Goal: Information Seeking & Learning: Learn about a topic

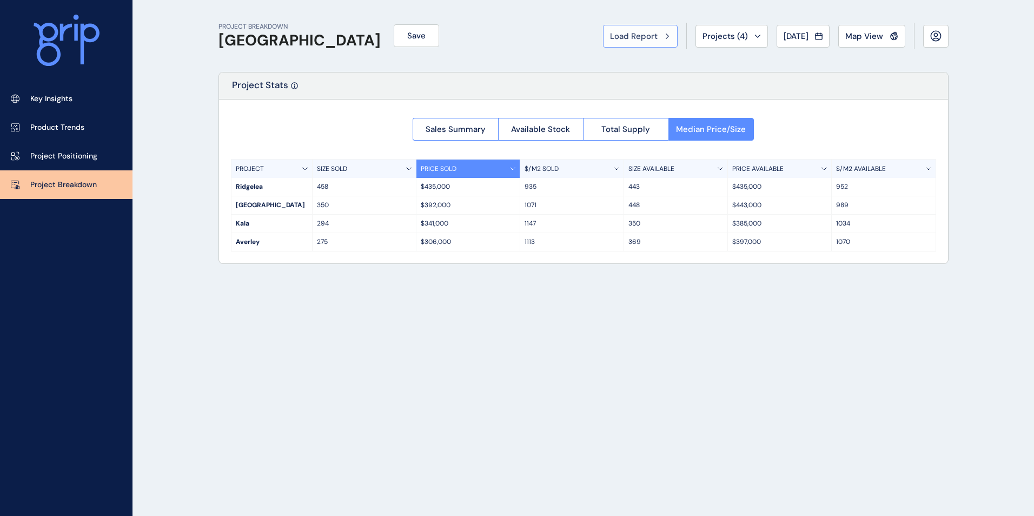
click at [639, 32] on span "Load Report" at bounding box center [634, 36] width 48 height 11
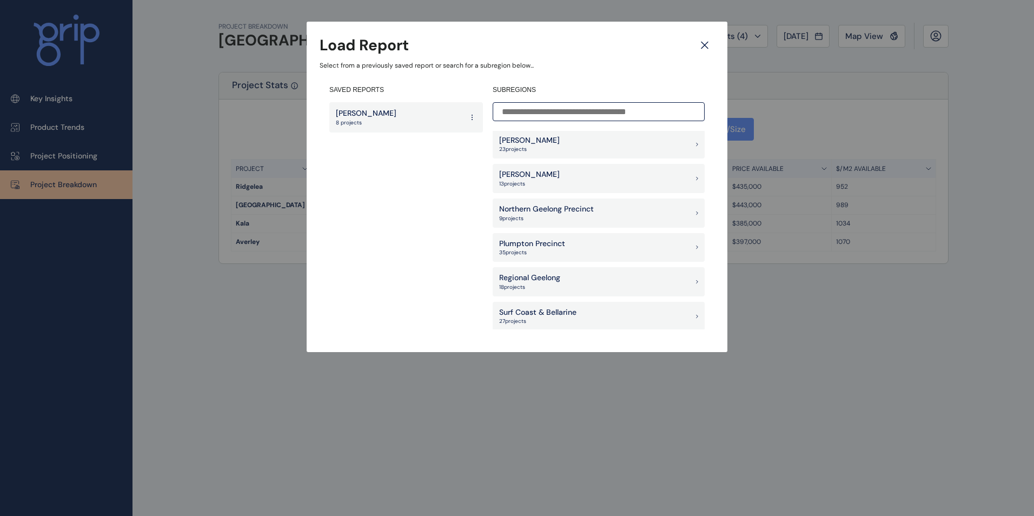
scroll to position [811, 0]
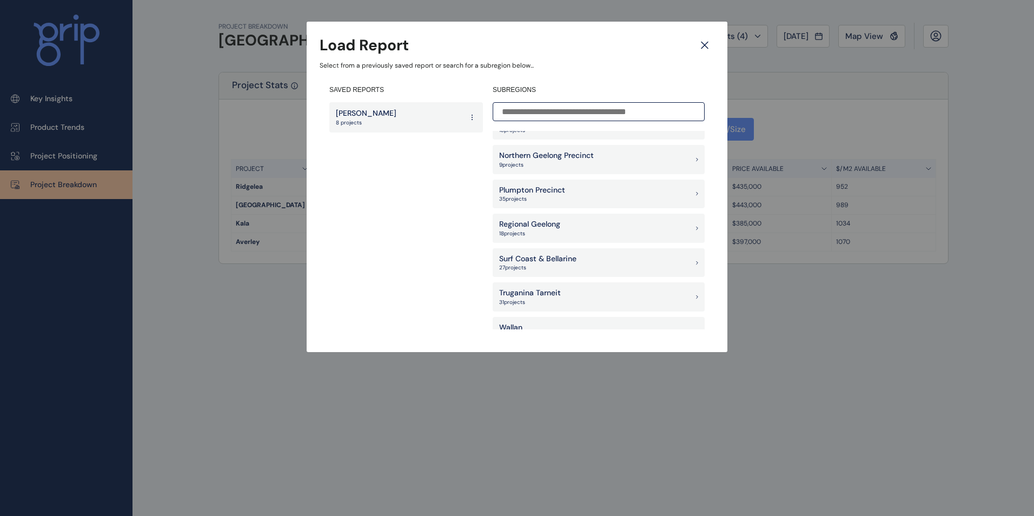
click at [703, 47] on icon at bounding box center [704, 45] width 6 height 6
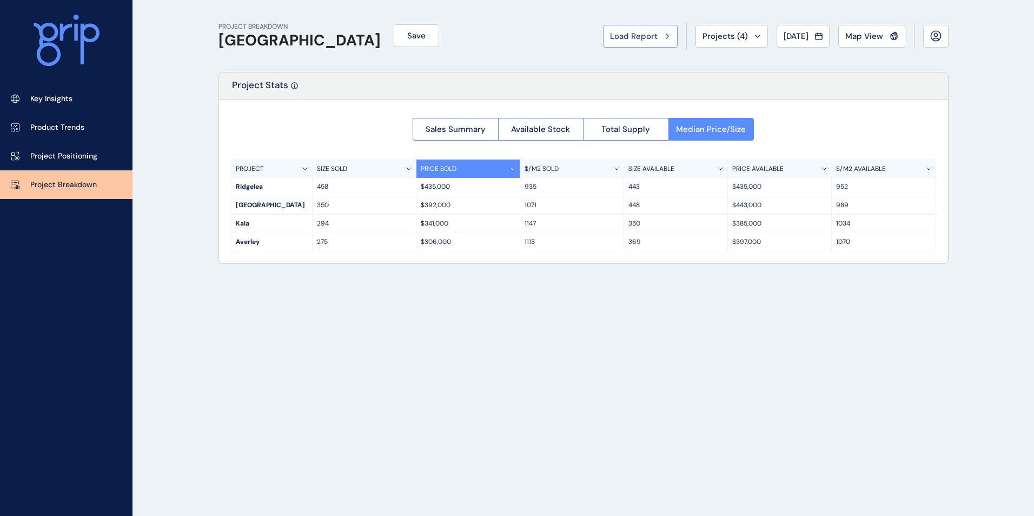
click at [629, 31] on span "Load Report" at bounding box center [634, 36] width 48 height 11
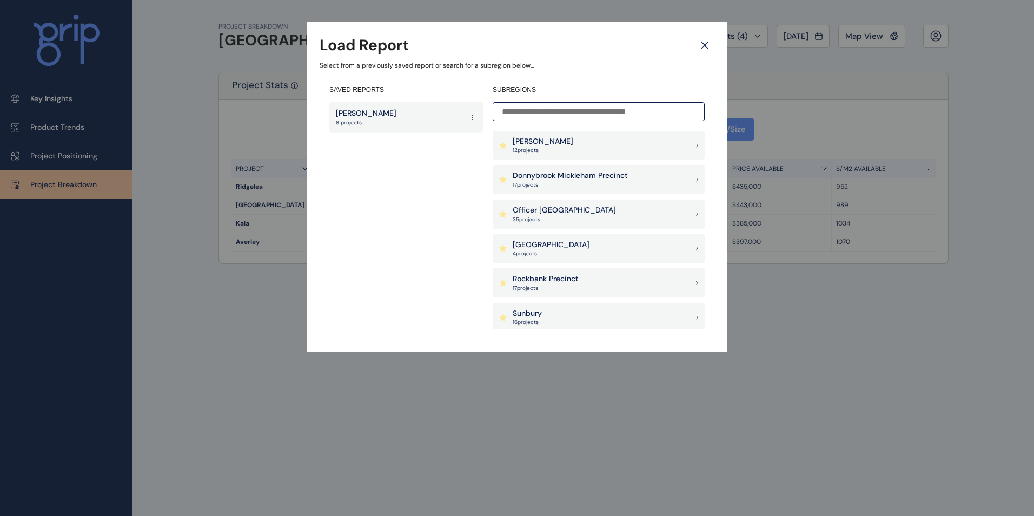
click at [586, 108] on input at bounding box center [599, 111] width 212 height 19
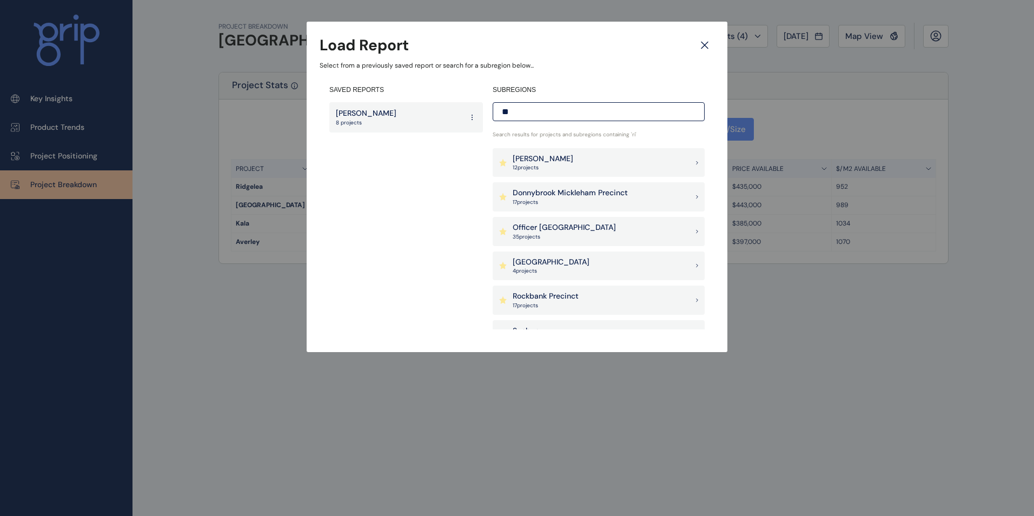
type input "*"
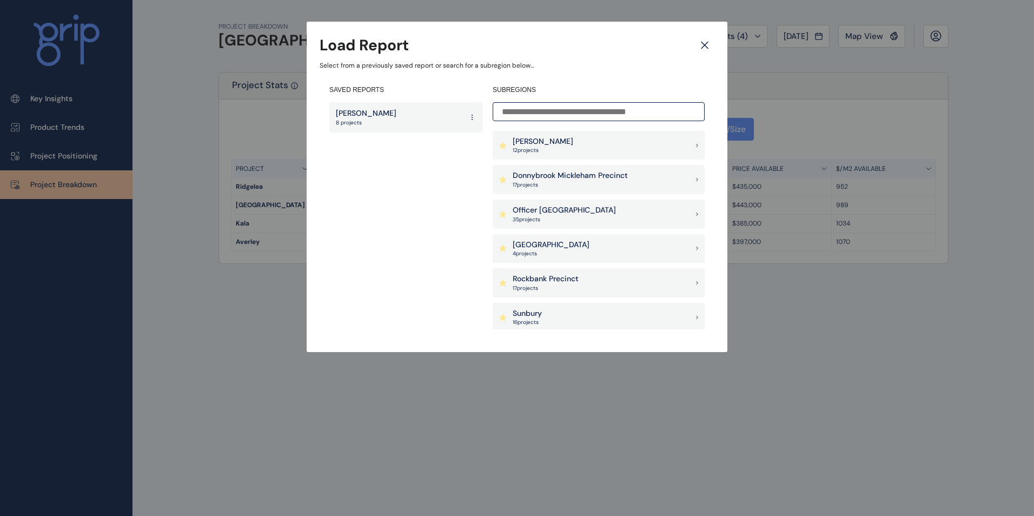
click at [701, 40] on icon at bounding box center [704, 45] width 19 height 19
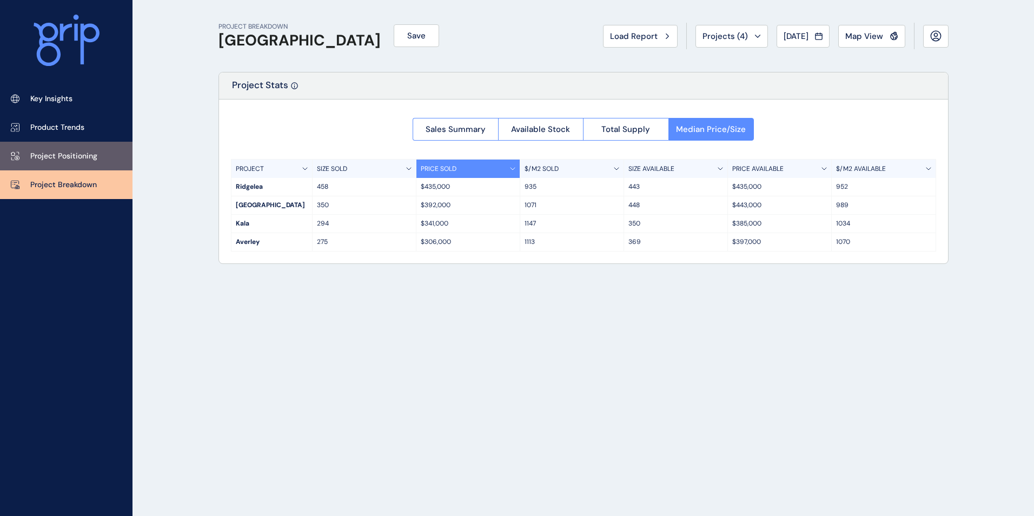
click at [67, 158] on p "Project Positioning" at bounding box center [63, 156] width 67 height 11
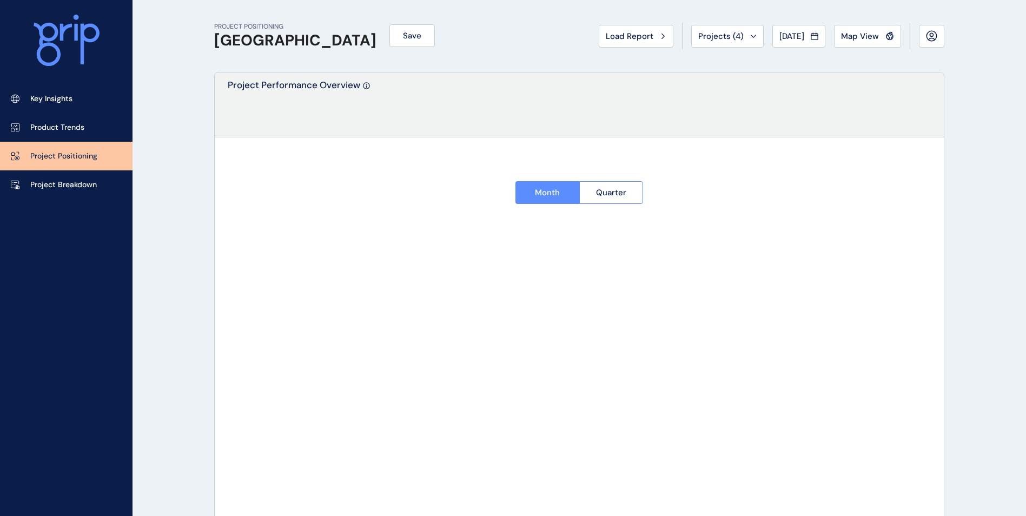
type input "********"
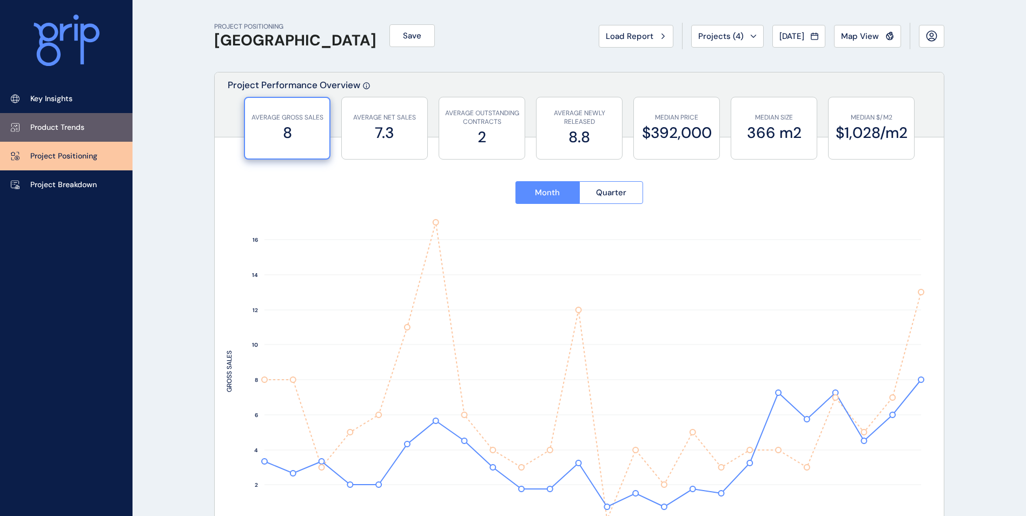
click at [65, 120] on link "Product Trends" at bounding box center [66, 127] width 132 height 29
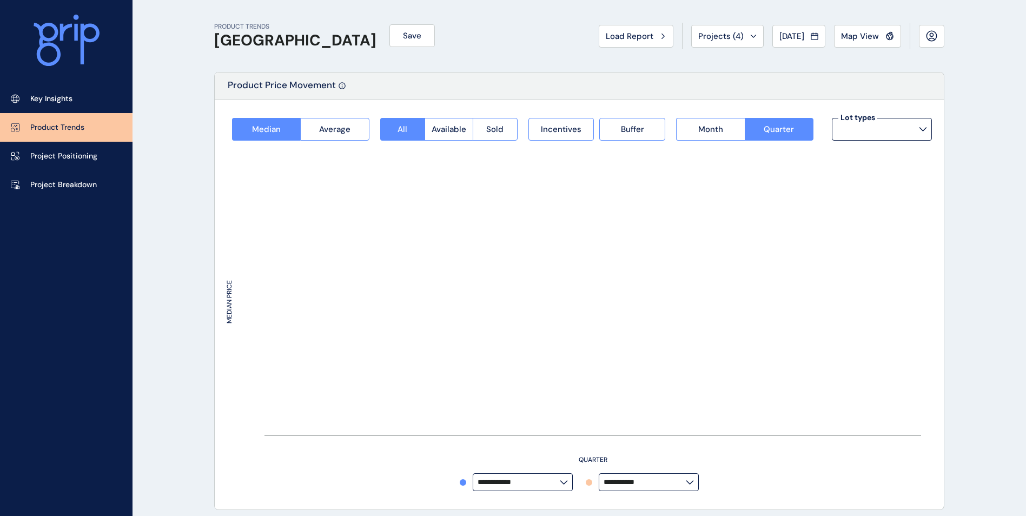
type input "**********"
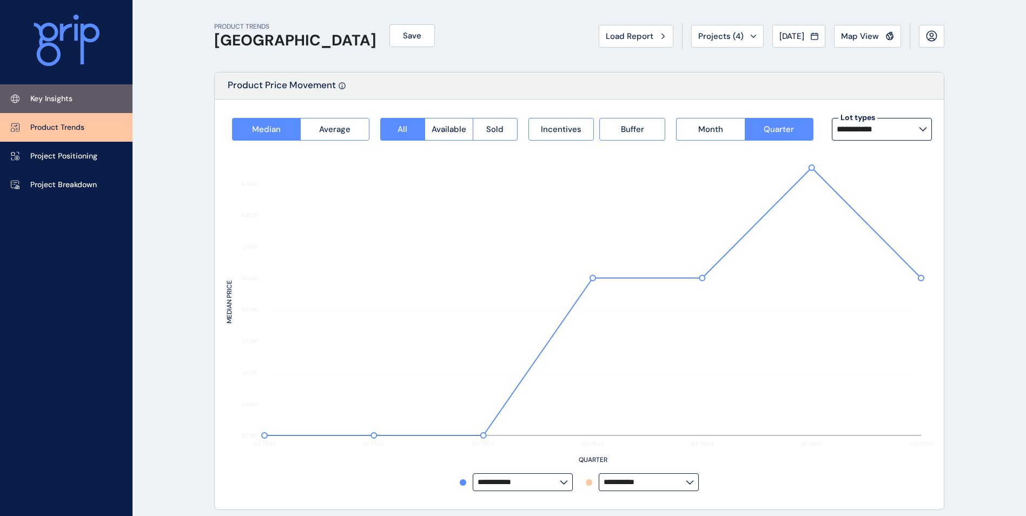
click at [63, 102] on p "Key Insights" at bounding box center [51, 99] width 42 height 11
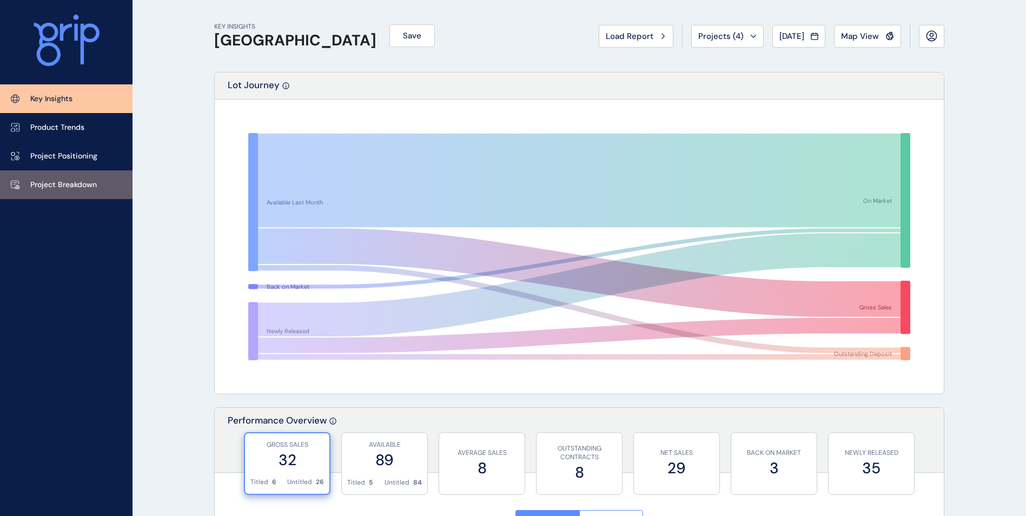
click at [38, 190] on link "Project Breakdown" at bounding box center [66, 184] width 132 height 29
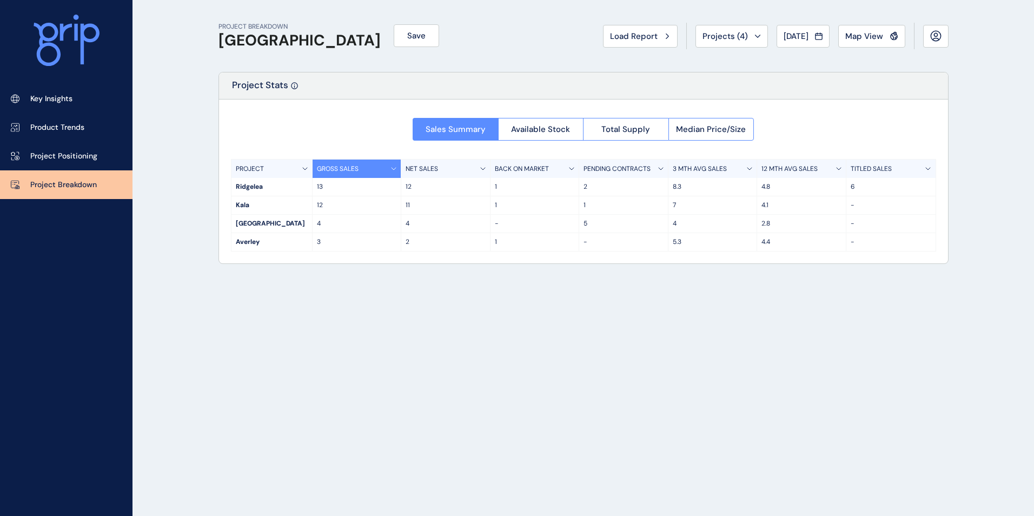
click at [336, 218] on div "4" at bounding box center [357, 224] width 89 height 18
click at [556, 135] on button "Available Stock" at bounding box center [540, 129] width 85 height 23
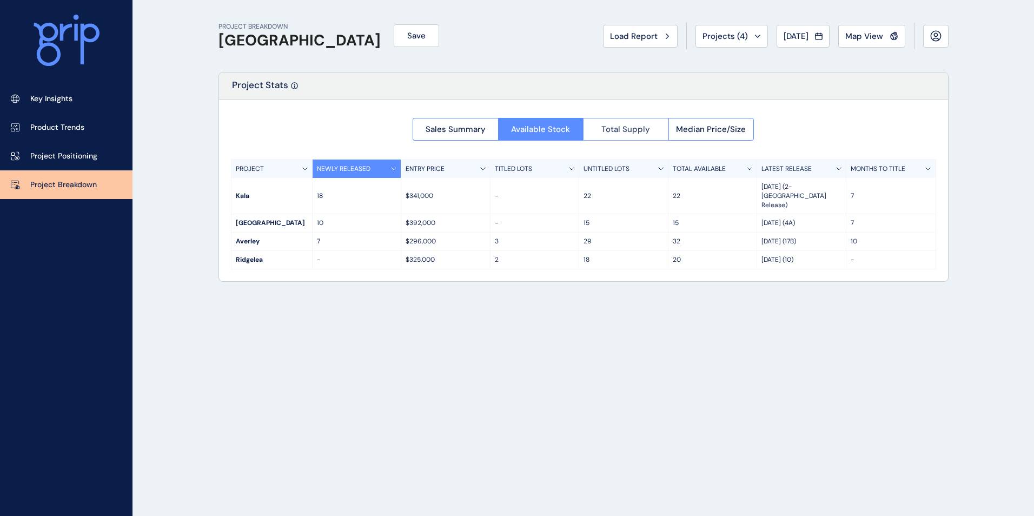
click at [620, 138] on button "Total Supply" at bounding box center [625, 129] width 85 height 23
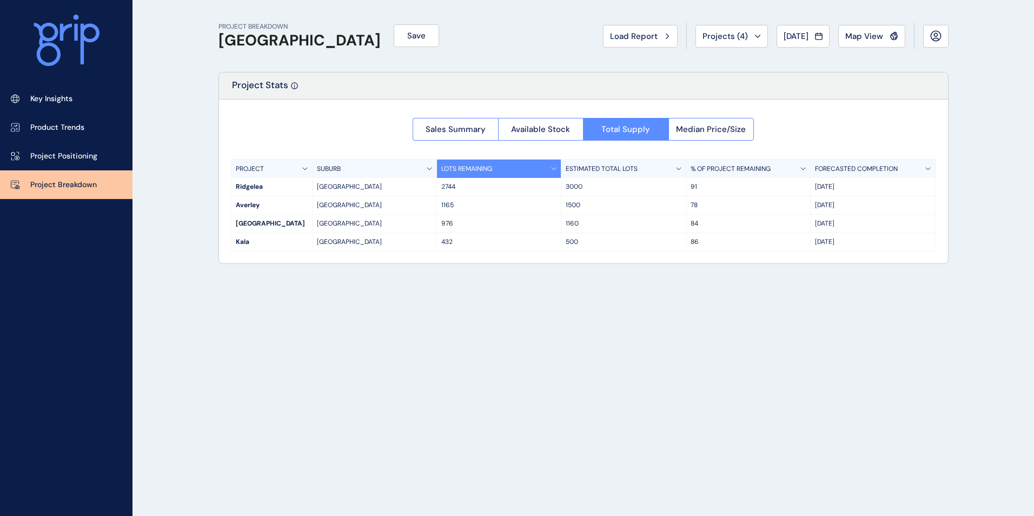
click at [745, 116] on div "Sales Summary Available Stock Total Supply Median Price/Size" at bounding box center [583, 125] width 341 height 29
click at [742, 124] on span "Median Price/Size" at bounding box center [711, 129] width 70 height 11
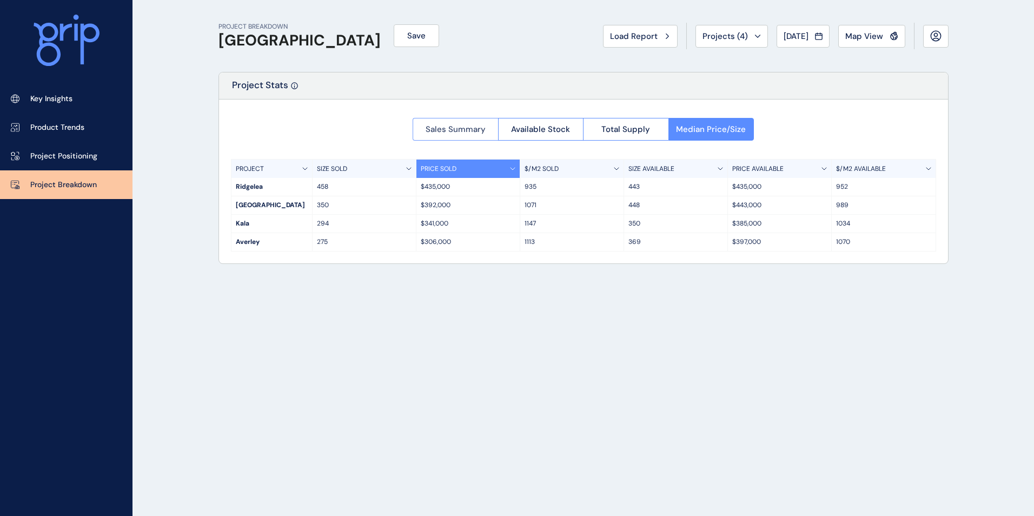
click at [481, 136] on button "Sales Summary" at bounding box center [455, 129] width 85 height 23
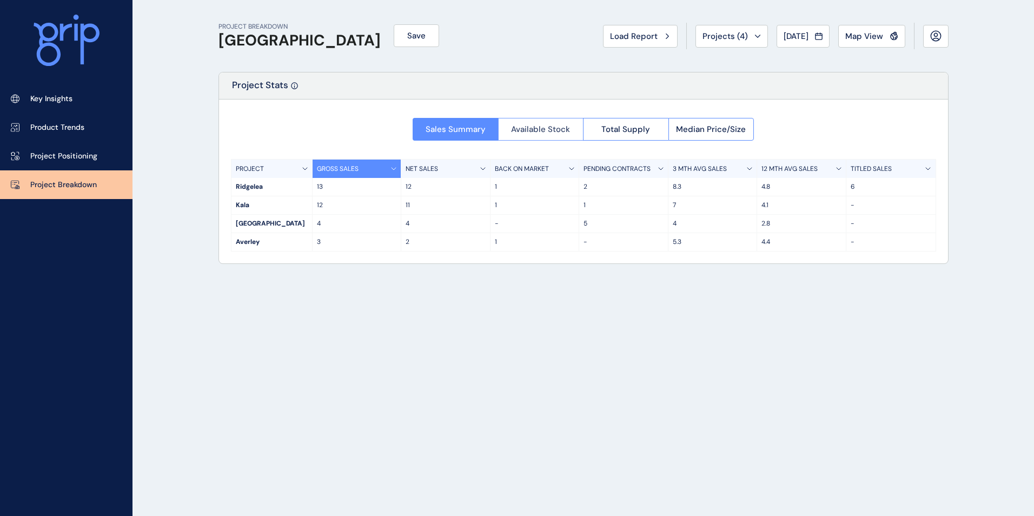
click at [562, 121] on button "Available Stock" at bounding box center [540, 129] width 85 height 23
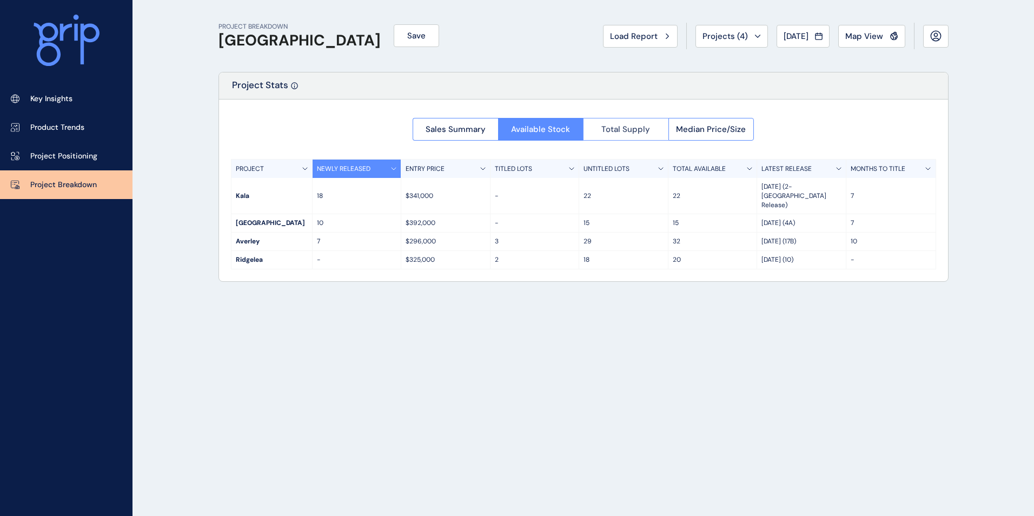
click at [626, 136] on button "Total Supply" at bounding box center [625, 129] width 85 height 23
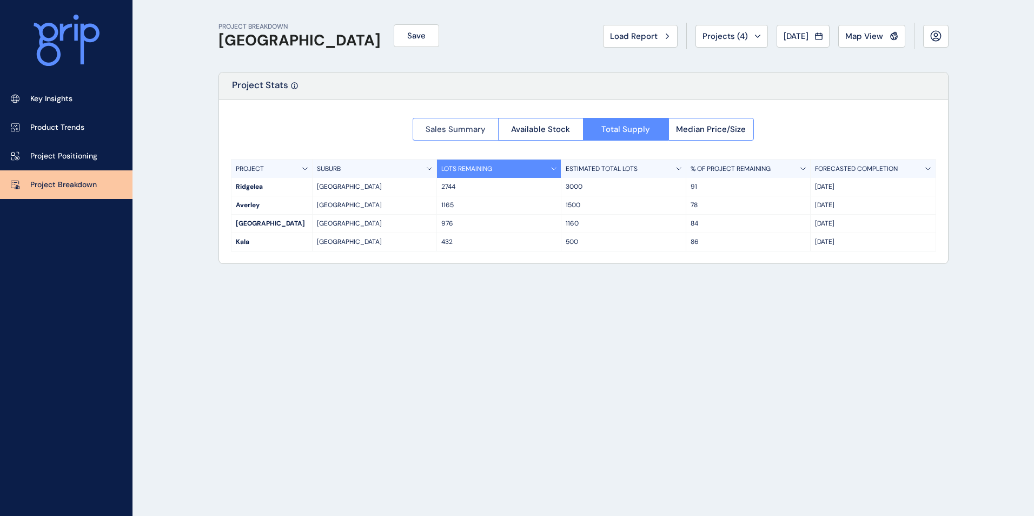
click at [462, 121] on button "Sales Summary" at bounding box center [455, 129] width 85 height 23
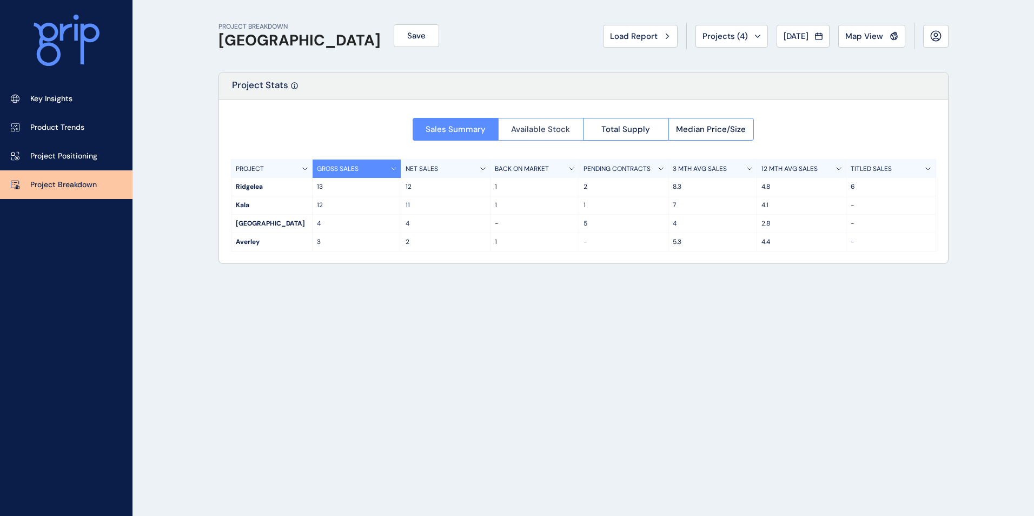
click at [513, 131] on span "Available Stock" at bounding box center [540, 129] width 59 height 11
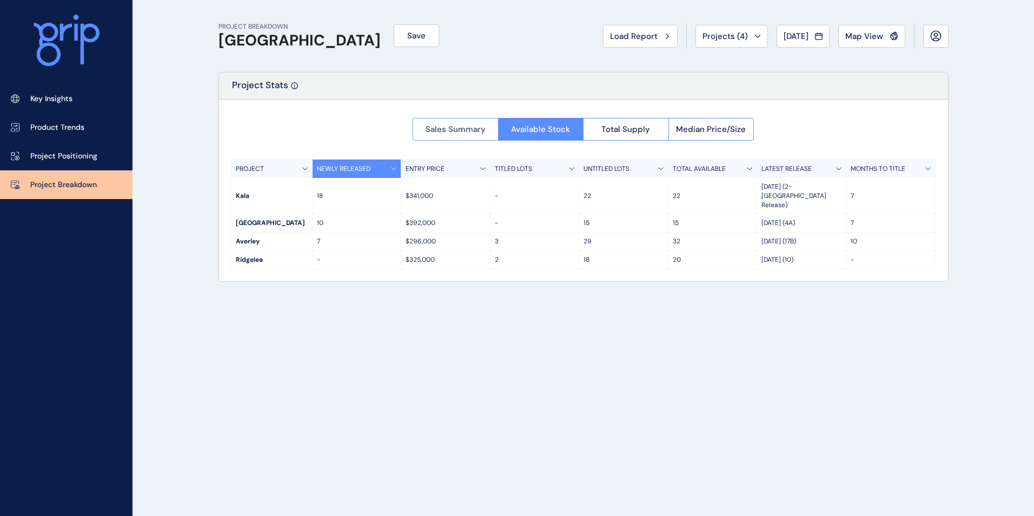
click at [449, 134] on span "Sales Summary" at bounding box center [456, 129] width 60 height 11
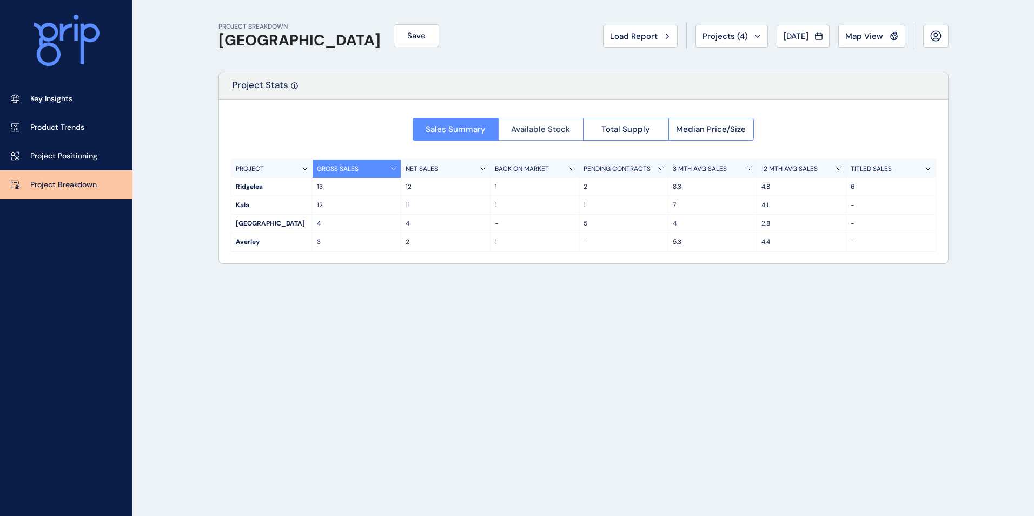
click at [555, 137] on button "Available Stock" at bounding box center [540, 129] width 85 height 23
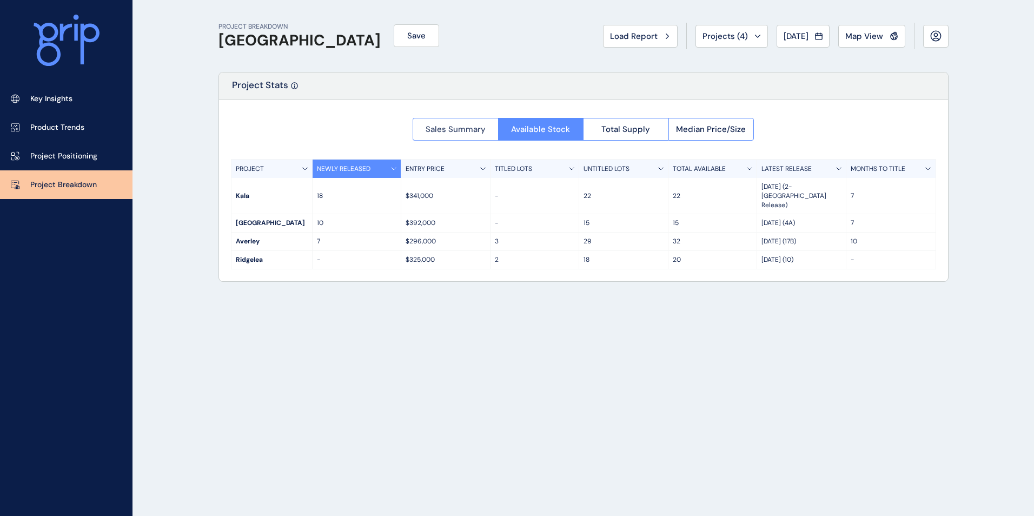
click at [460, 121] on button "Sales Summary" at bounding box center [455, 129] width 85 height 23
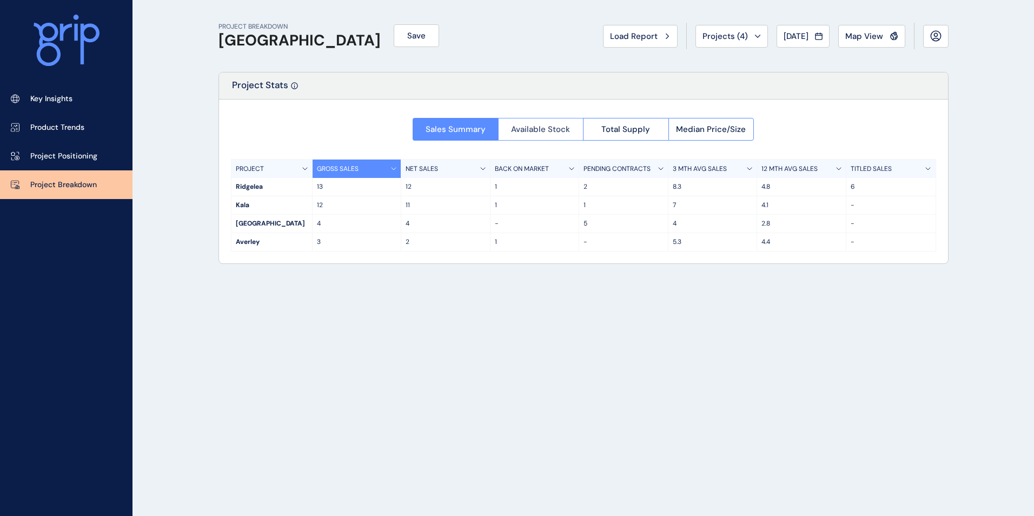
click at [534, 121] on button "Available Stock" at bounding box center [540, 129] width 85 height 23
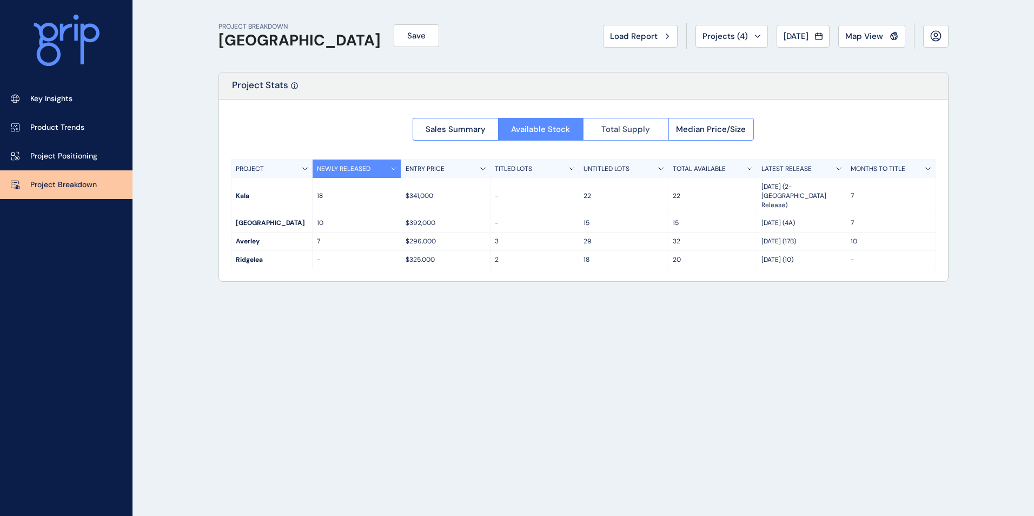
click at [654, 130] on button "Total Supply" at bounding box center [625, 129] width 85 height 23
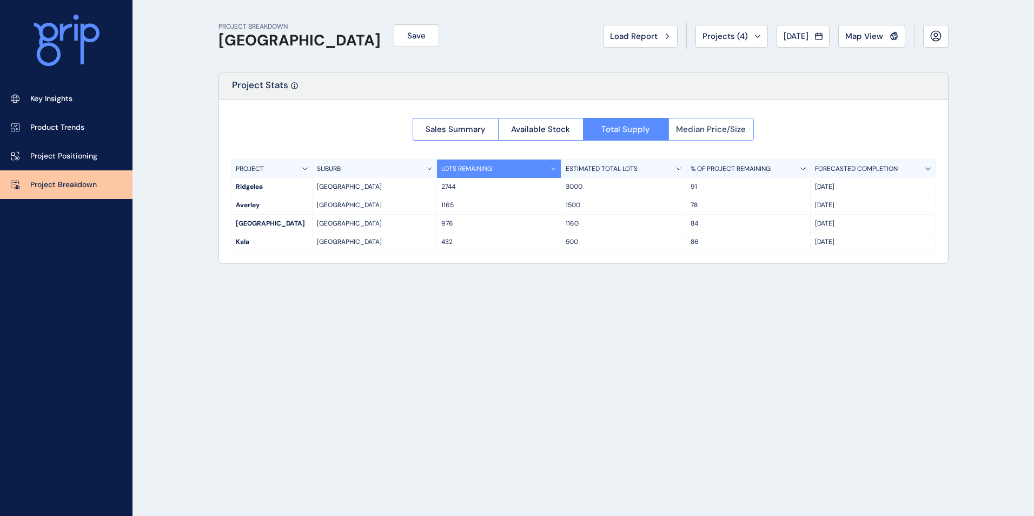
click at [753, 123] on button "Median Price/Size" at bounding box center [711, 129] width 86 height 23
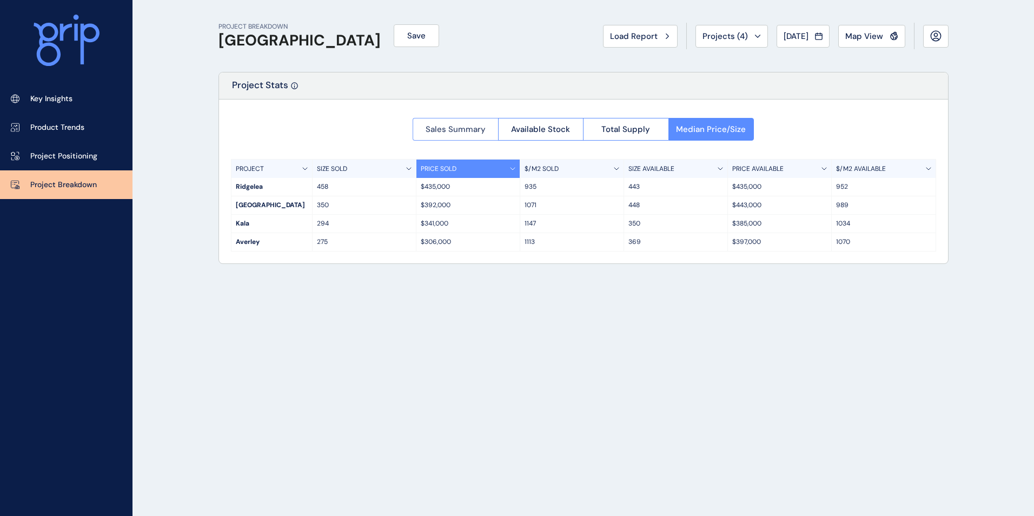
click at [455, 127] on span "Sales Summary" at bounding box center [456, 129] width 60 height 11
